Goal: Information Seeking & Learning: Learn about a topic

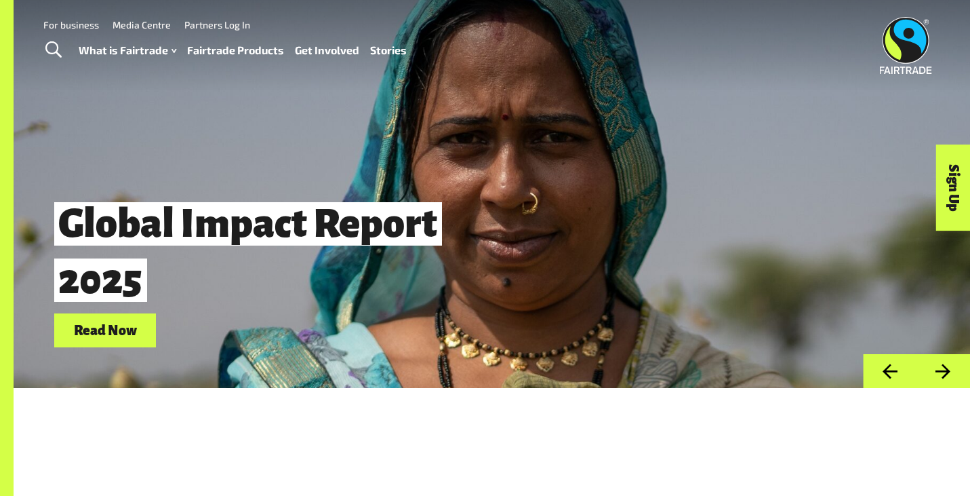
click at [214, 47] on link "Fairtrade Products" at bounding box center [235, 51] width 97 height 20
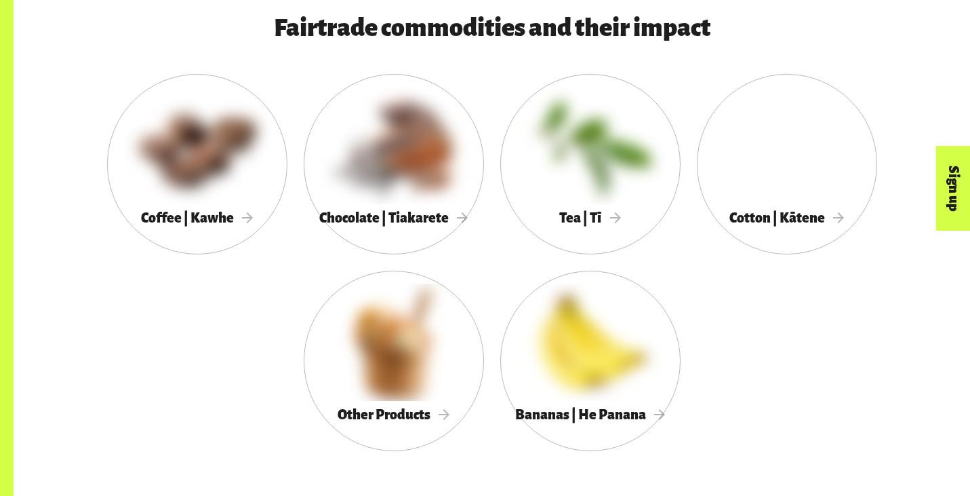
scroll to position [738, 0]
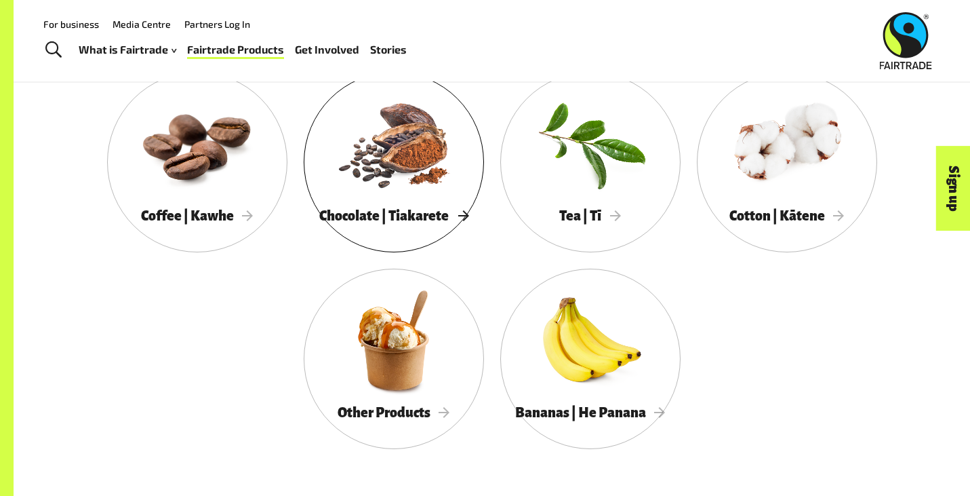
click at [388, 178] on div at bounding box center [394, 143] width 180 height 117
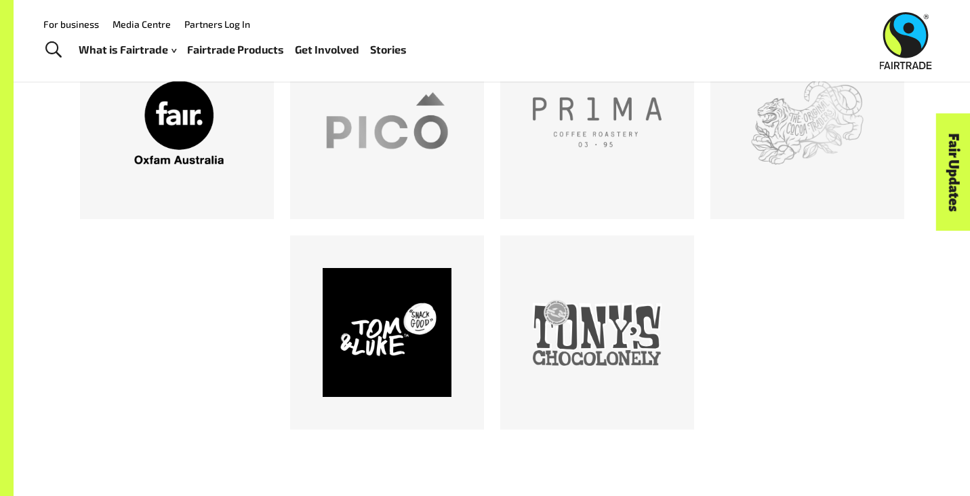
scroll to position [1397, 0]
